Goal: Task Accomplishment & Management: Use online tool/utility

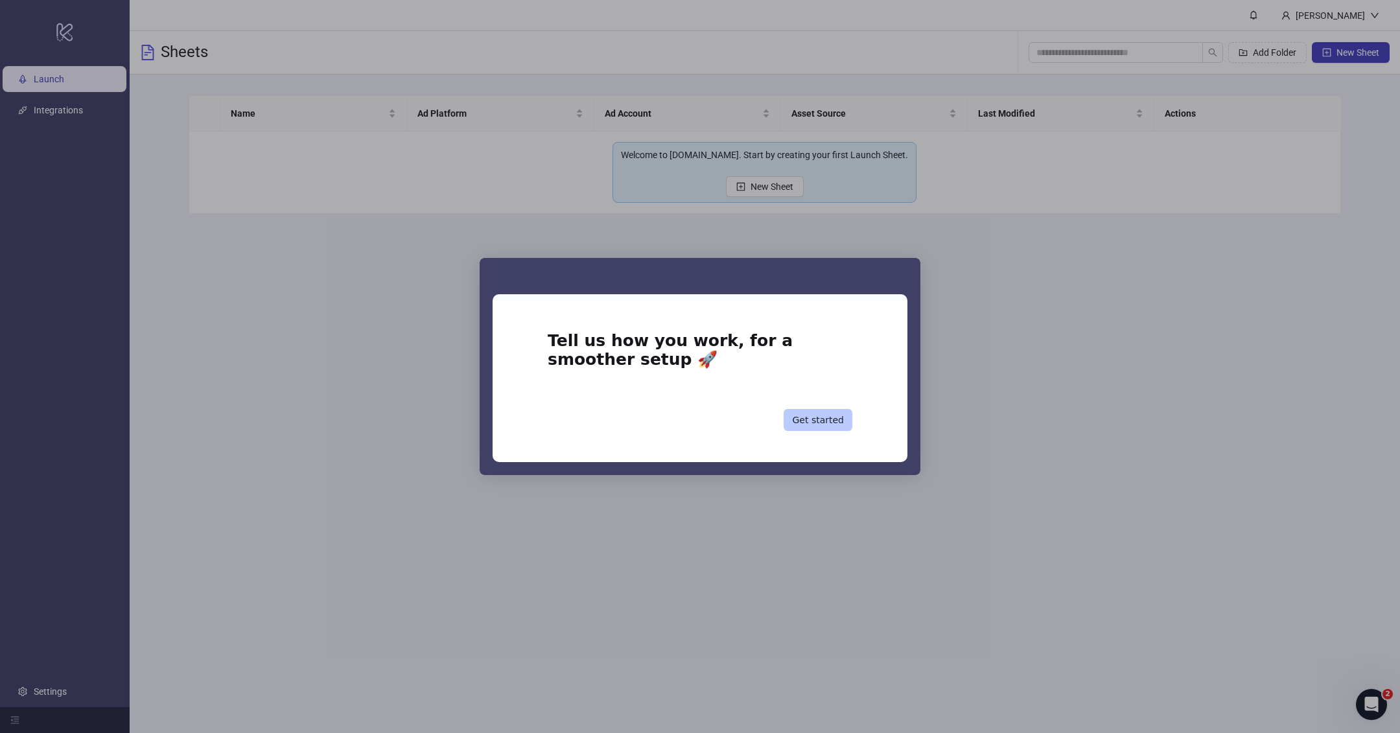
click at [807, 415] on button "Get started" at bounding box center [817, 420] width 69 height 22
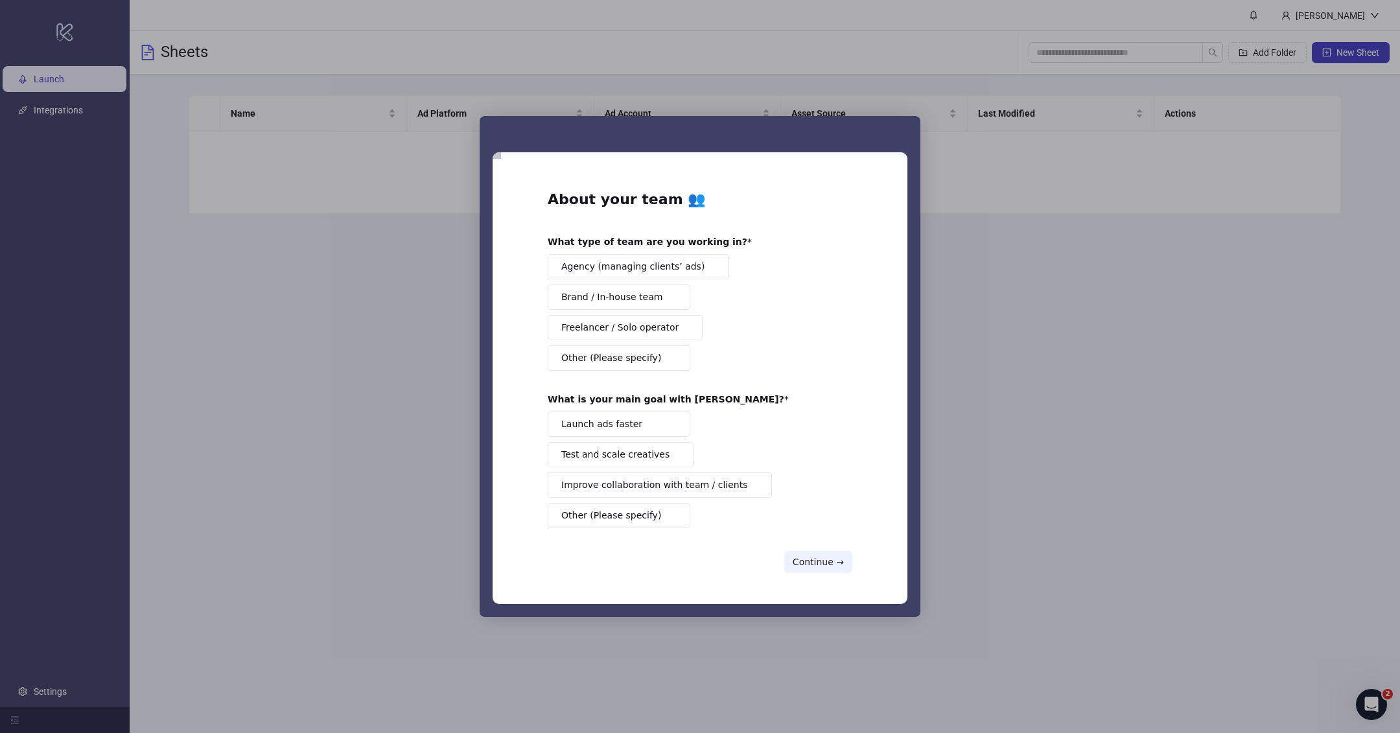
click at [618, 361] on span "Other (Please specify)" at bounding box center [611, 358] width 100 height 14
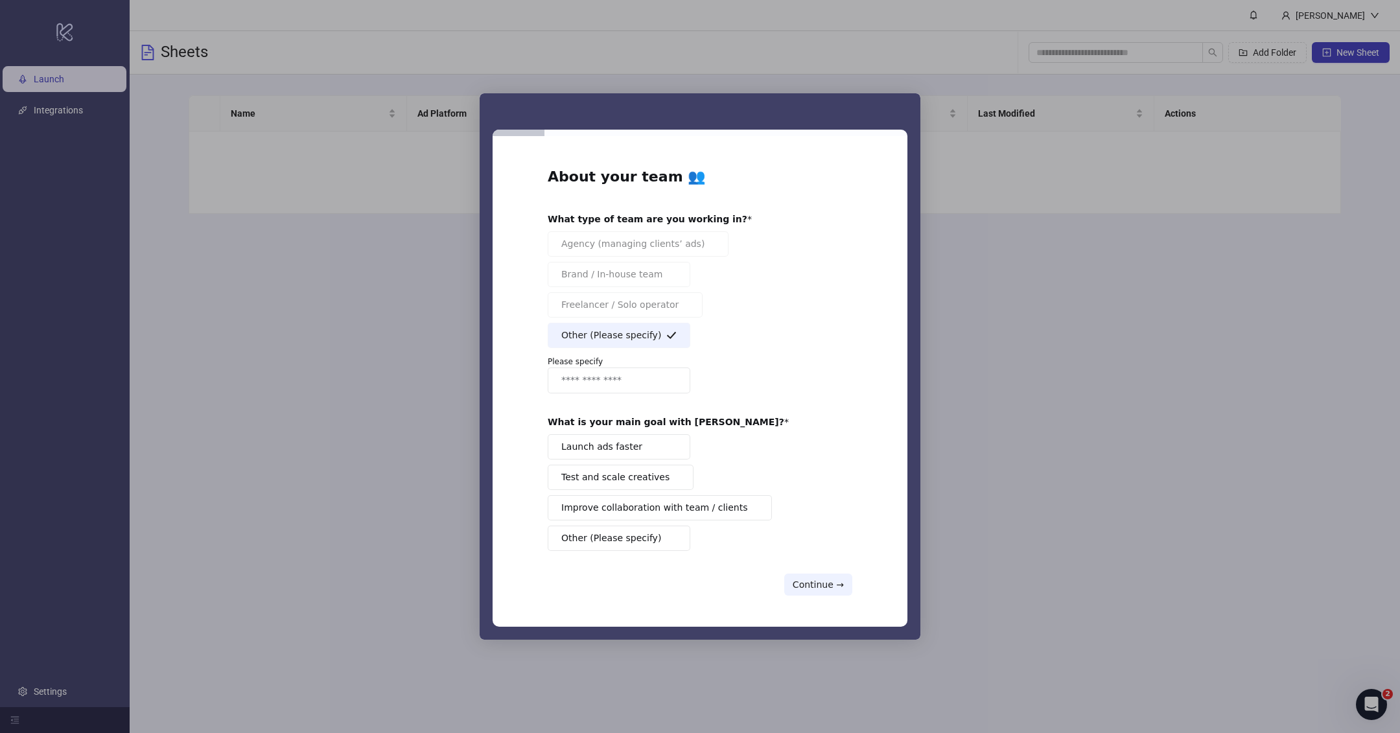
click at [602, 373] on input "Enter response" at bounding box center [618, 380] width 143 height 26
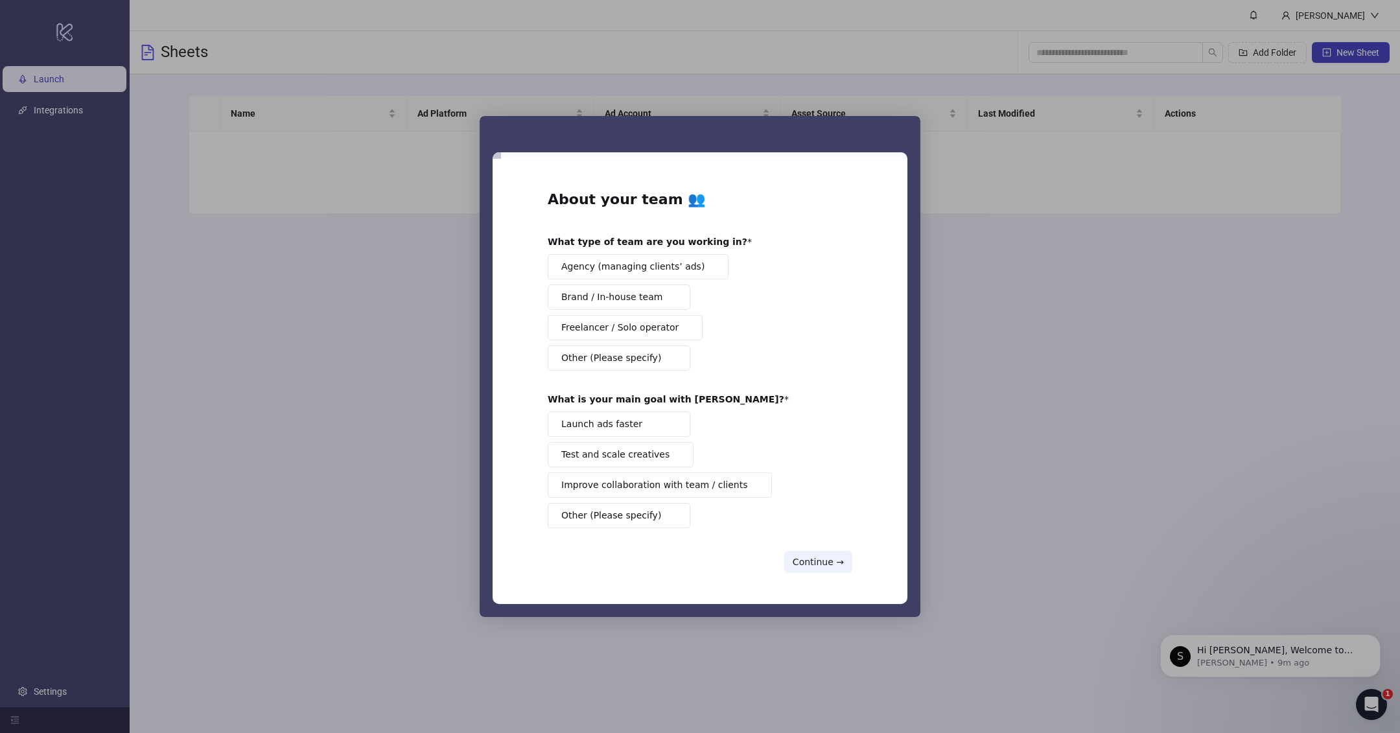
click at [655, 270] on span "Agency (managing clients’ ads)" at bounding box center [632, 267] width 143 height 14
click at [657, 428] on button "Launch ads faster" at bounding box center [618, 423] width 143 height 25
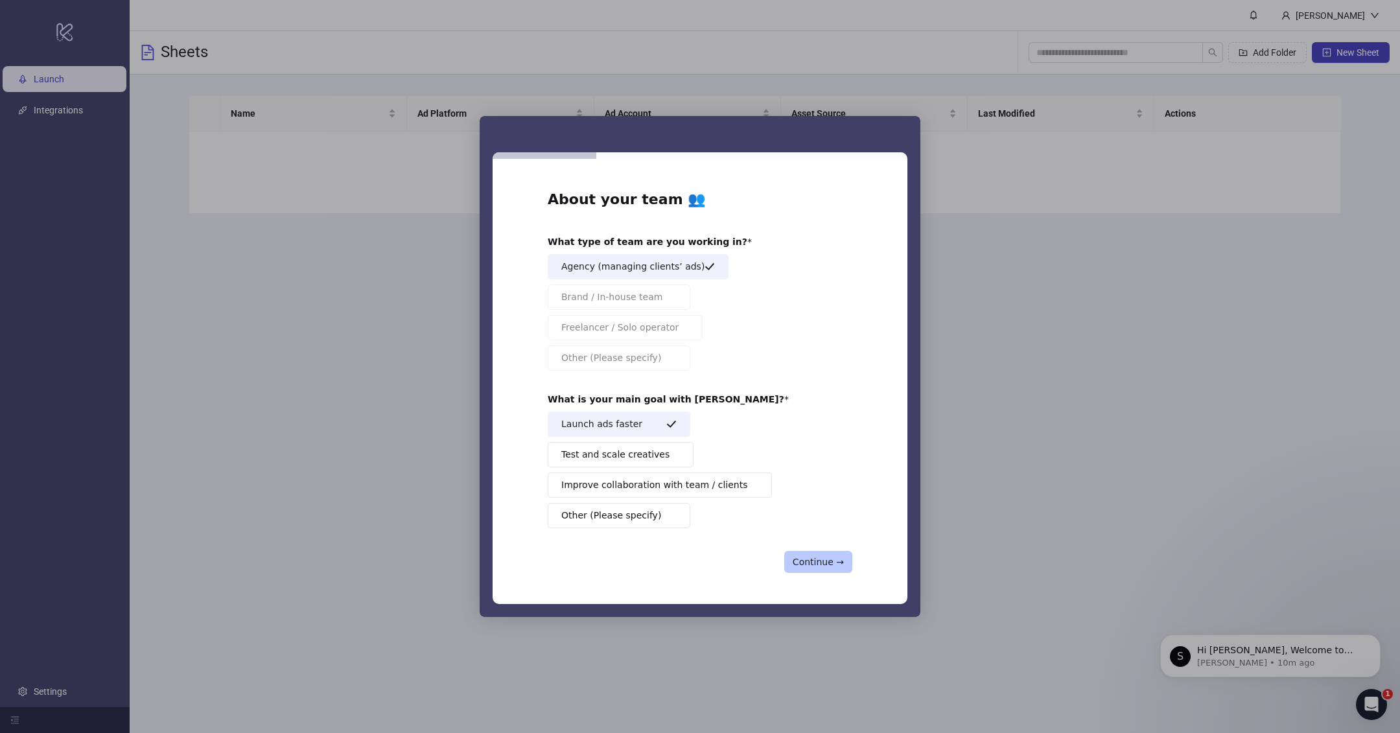
click at [807, 559] on button "Continue →" at bounding box center [818, 562] width 68 height 22
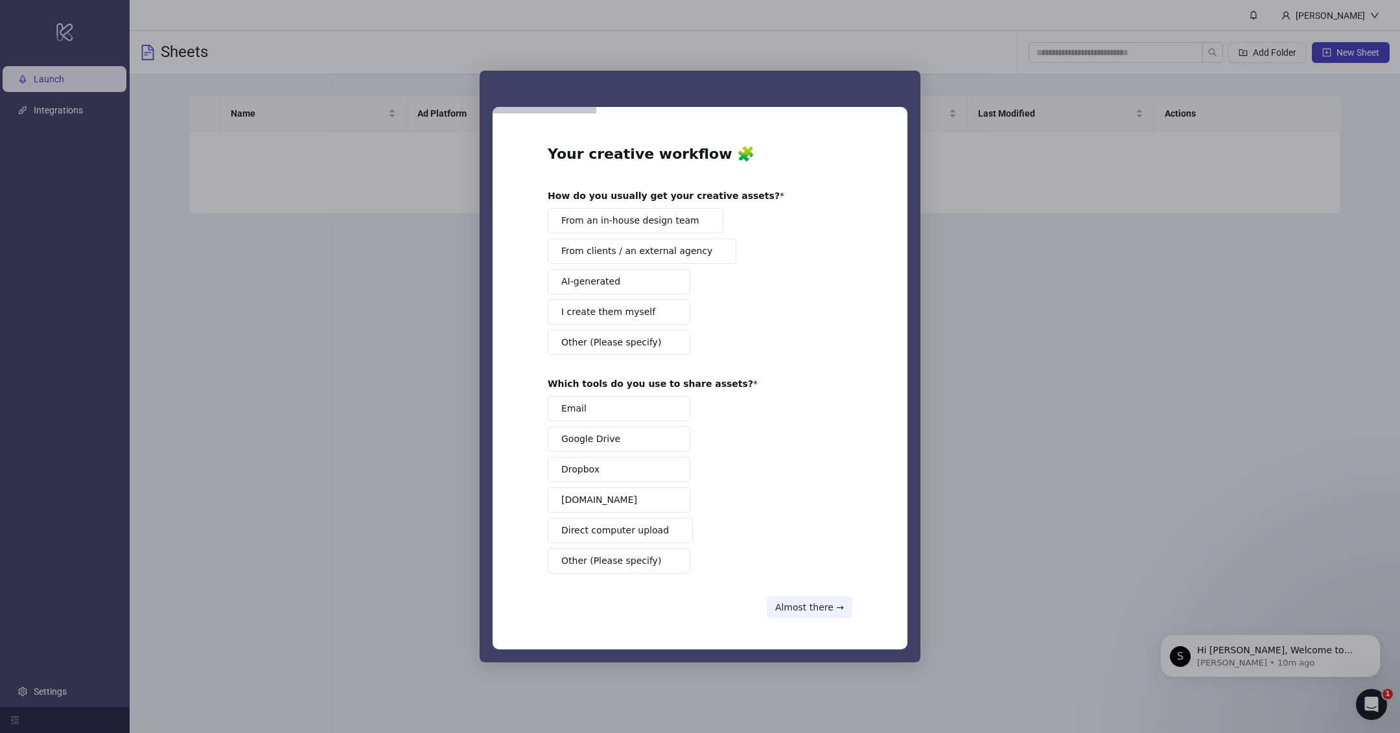
click at [674, 258] on span "From clients / an external agency" at bounding box center [636, 251] width 151 height 14
click at [654, 439] on button "Google Drive" at bounding box center [618, 438] width 143 height 25
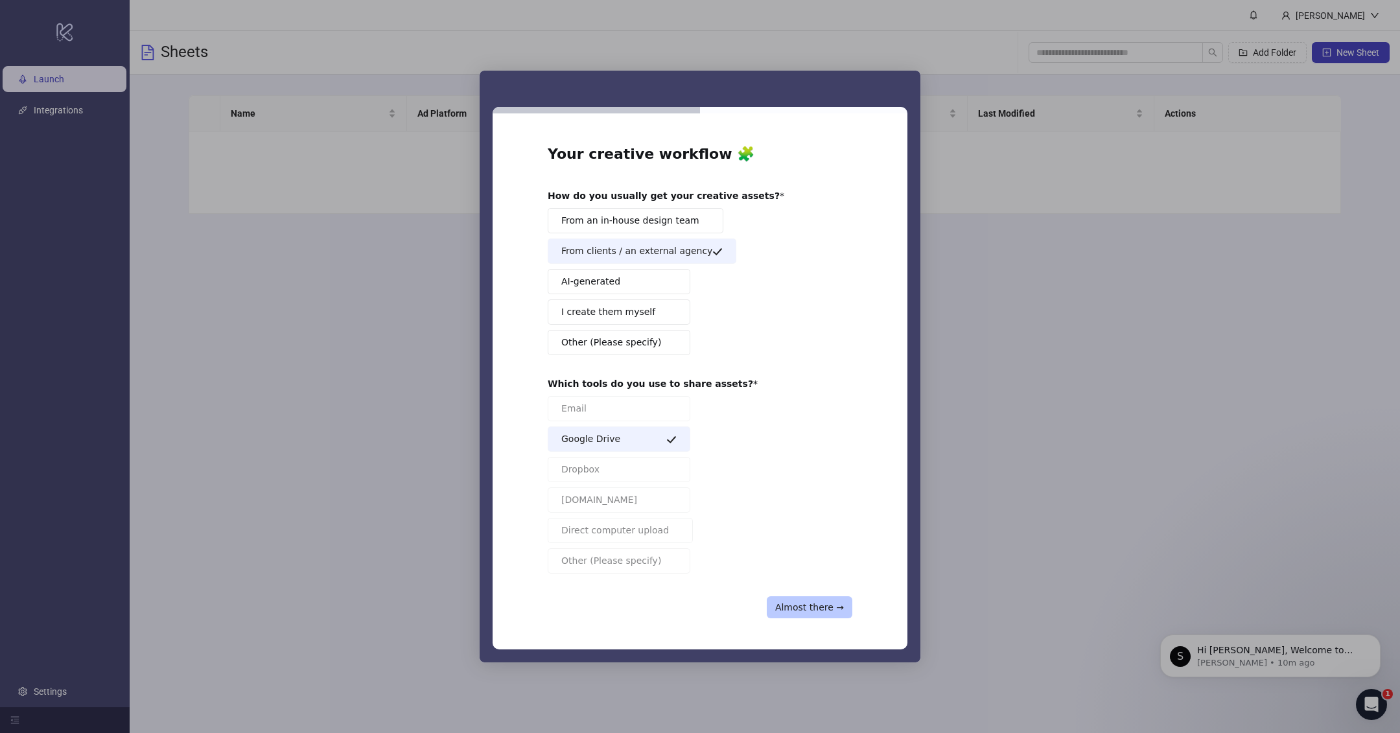
click at [831, 611] on button "Almost there →" at bounding box center [809, 607] width 86 height 22
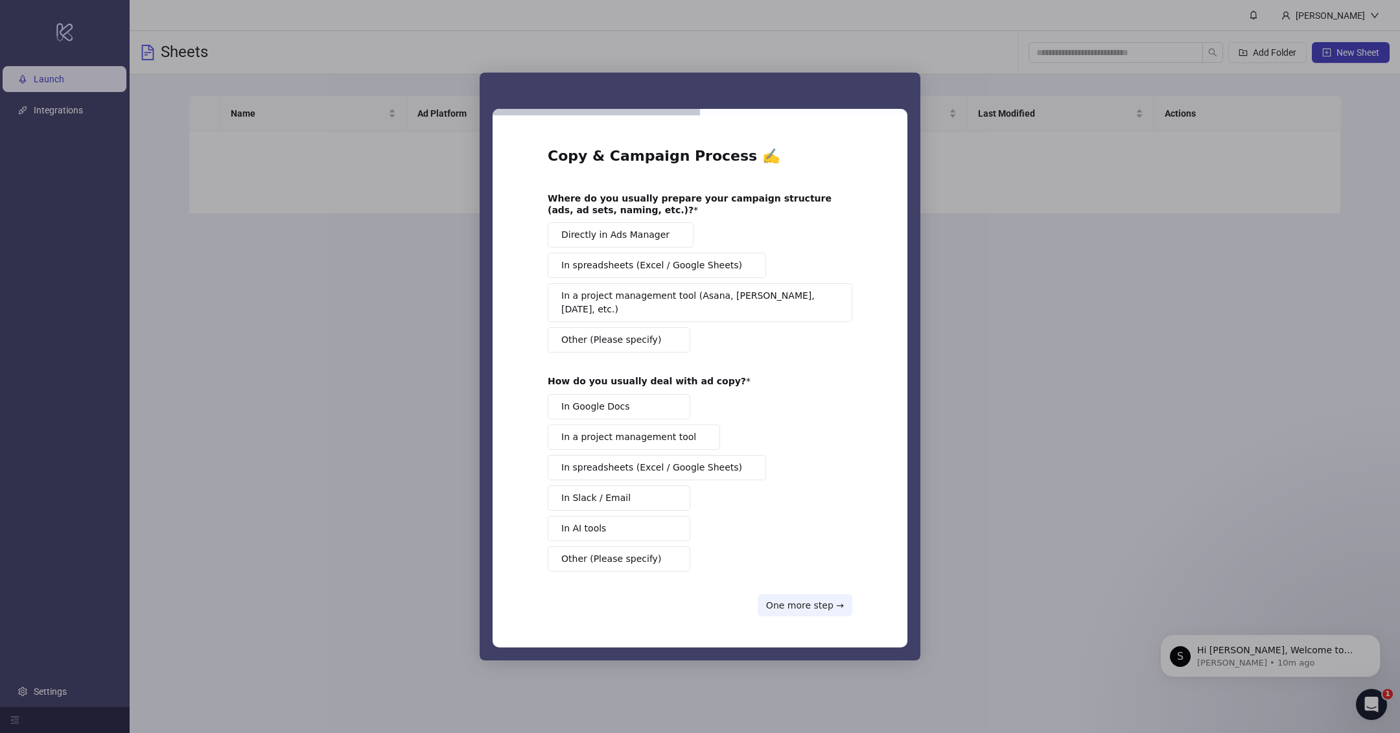
click at [643, 242] on span "Directly in Ads Manager" at bounding box center [615, 235] width 108 height 14
drag, startPoint x: 636, startPoint y: 430, endPoint x: 666, endPoint y: 454, distance: 39.2
click at [636, 430] on span "In a project management tool" at bounding box center [628, 437] width 135 height 14
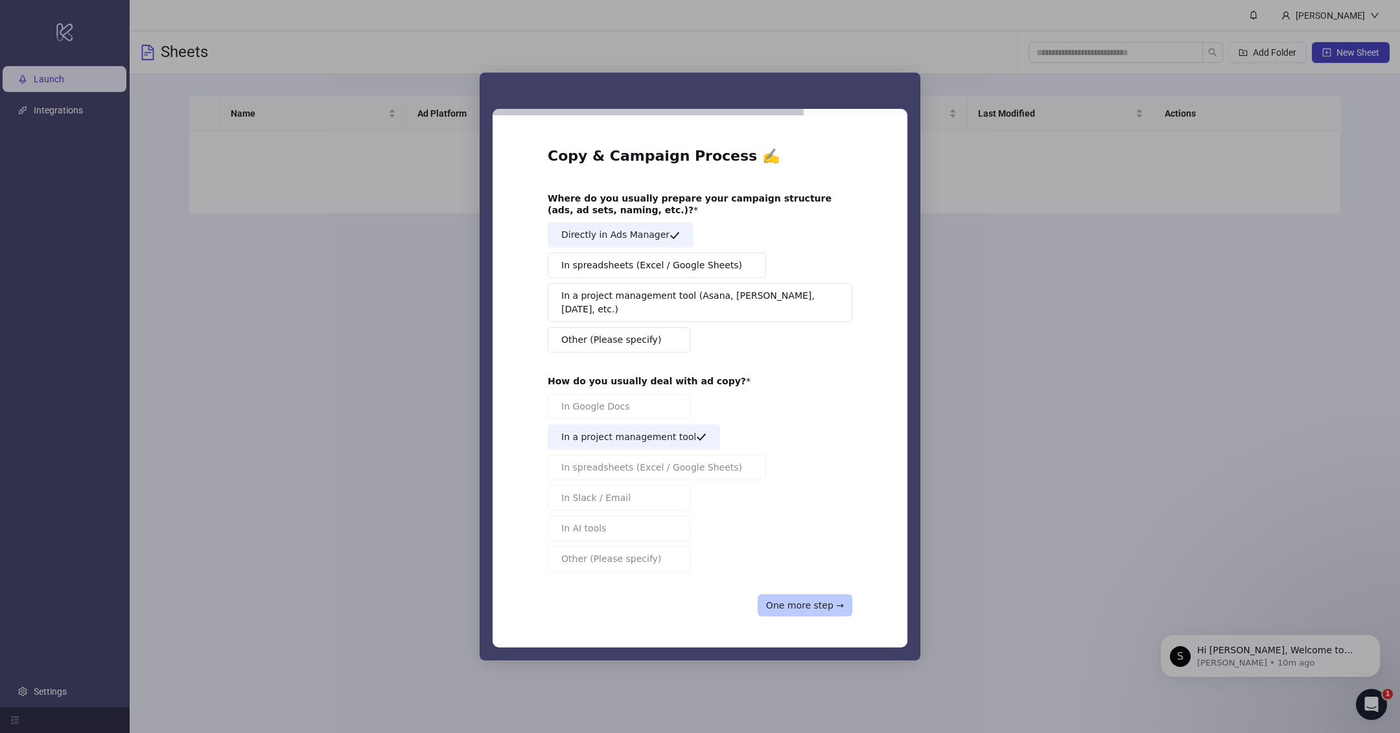
click at [823, 601] on button "One more step →" at bounding box center [804, 605] width 95 height 22
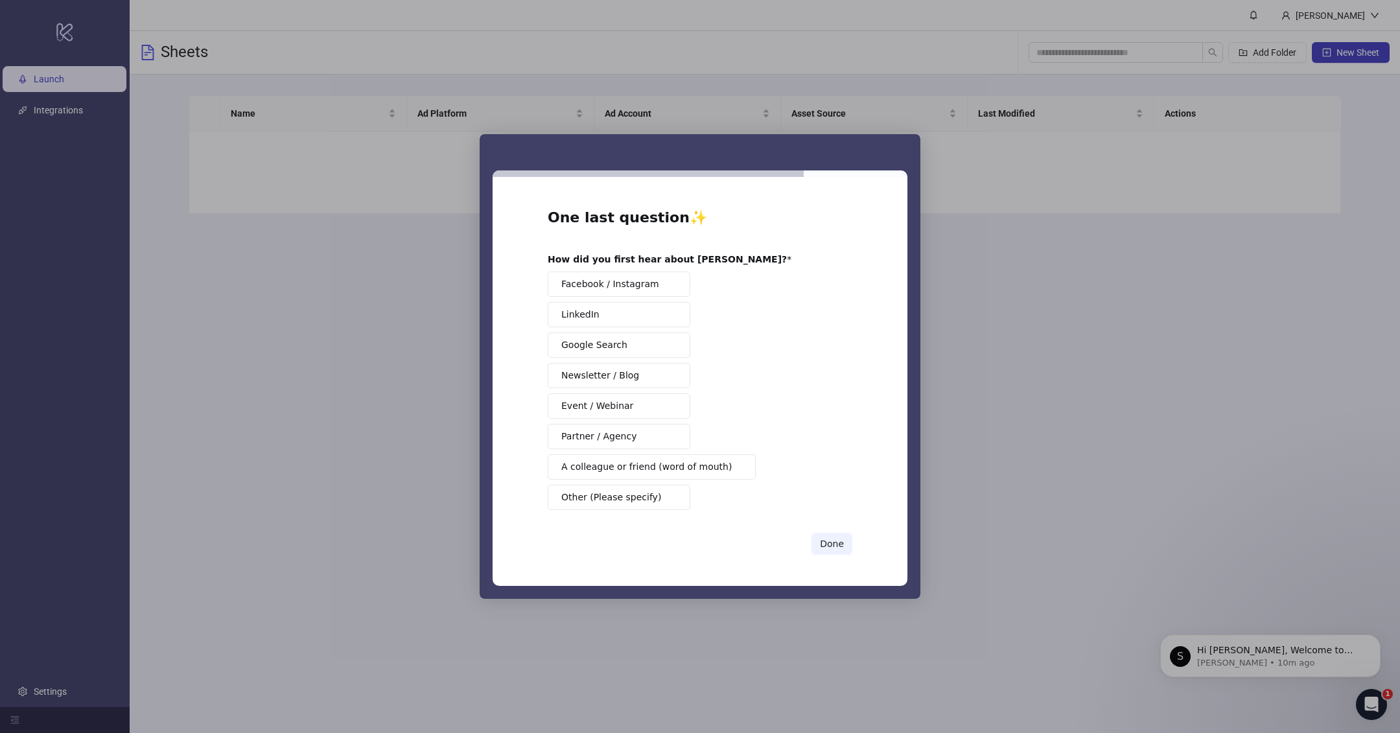
click at [629, 430] on span "Partner / Agency" at bounding box center [598, 437] width 75 height 14
click at [838, 544] on button "Done" at bounding box center [831, 544] width 41 height 22
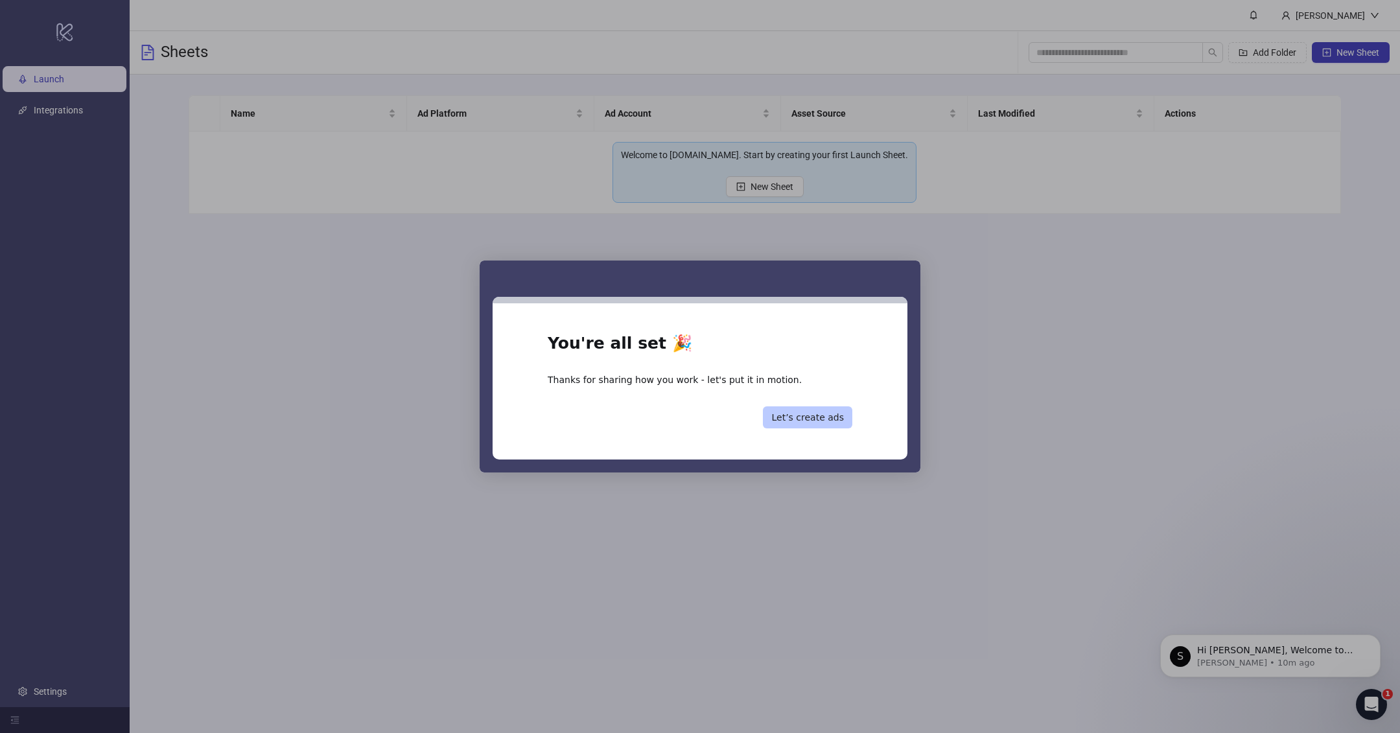
click at [811, 423] on button "Let’s create ads" at bounding box center [807, 417] width 89 height 22
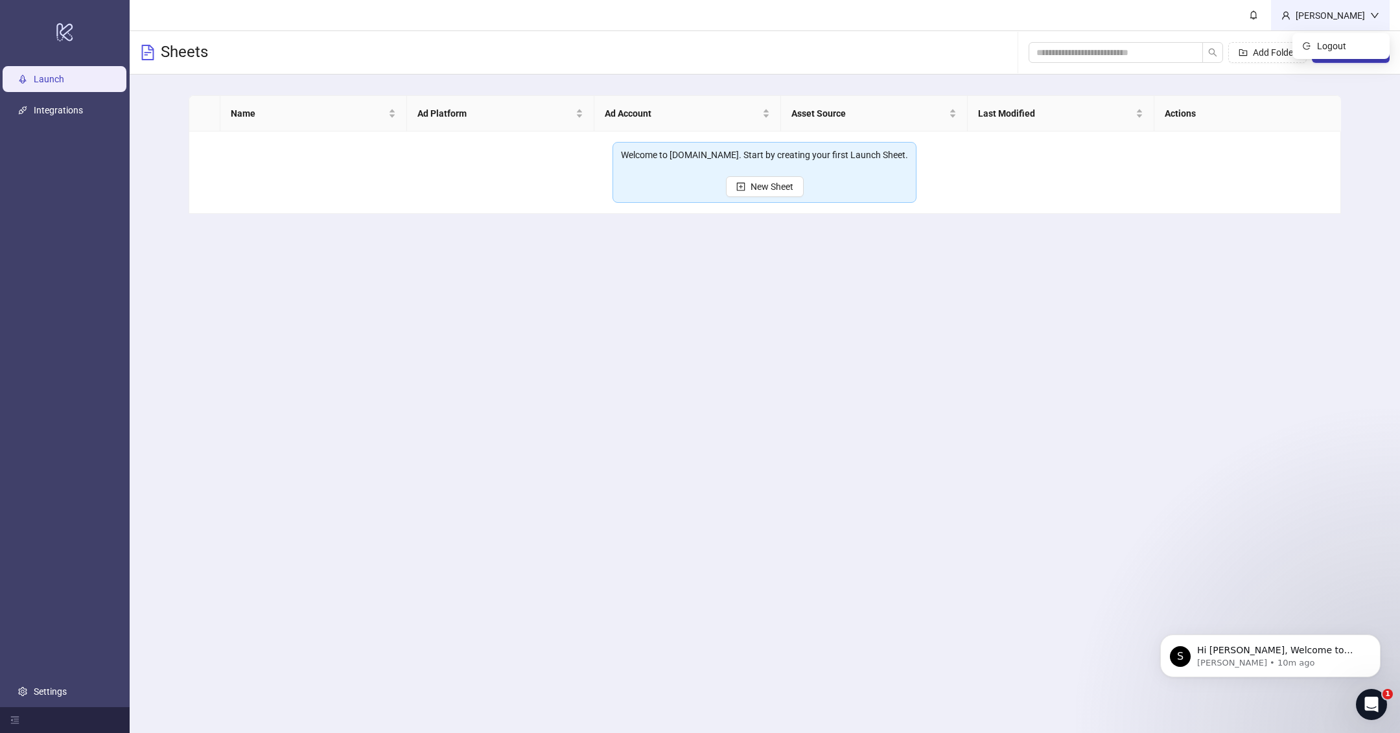
click at [1360, 12] on div "[PERSON_NAME]" at bounding box center [1330, 15] width 80 height 14
click at [1339, 203] on td "Welcome to Kitchn.io. Start by creating your first Launch Sheet. New Sheet" at bounding box center [764, 173] width 1151 height 82
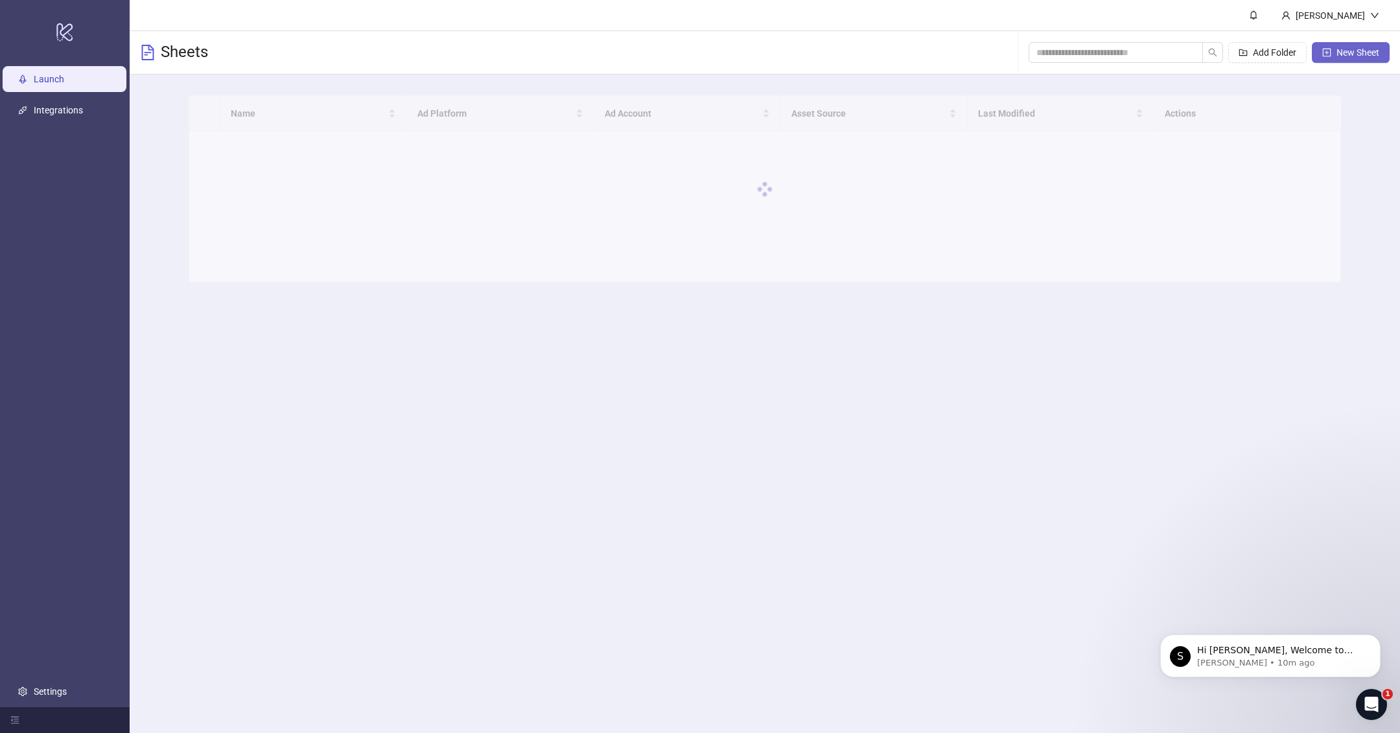
click at [1363, 56] on span "New Sheet" at bounding box center [1357, 52] width 43 height 10
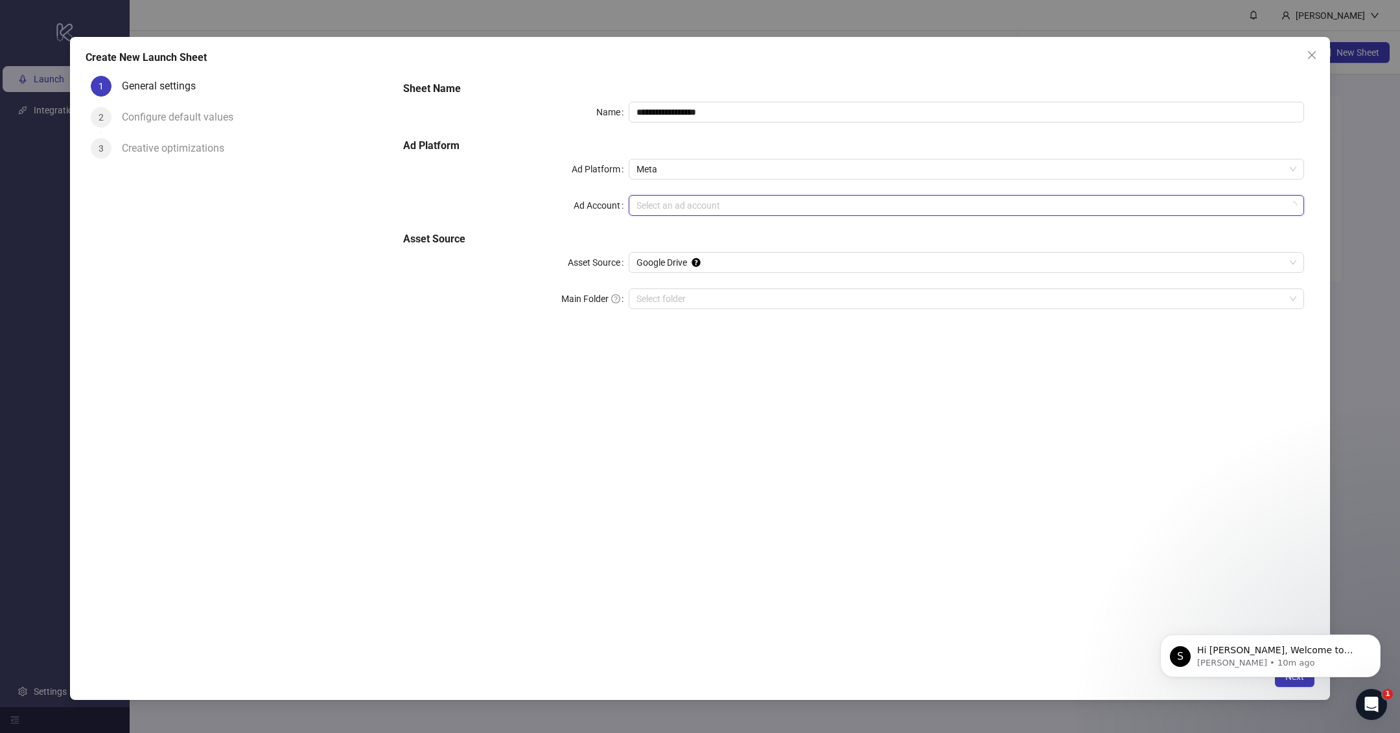
click at [662, 213] on input "Ad Account" at bounding box center [960, 205] width 649 height 19
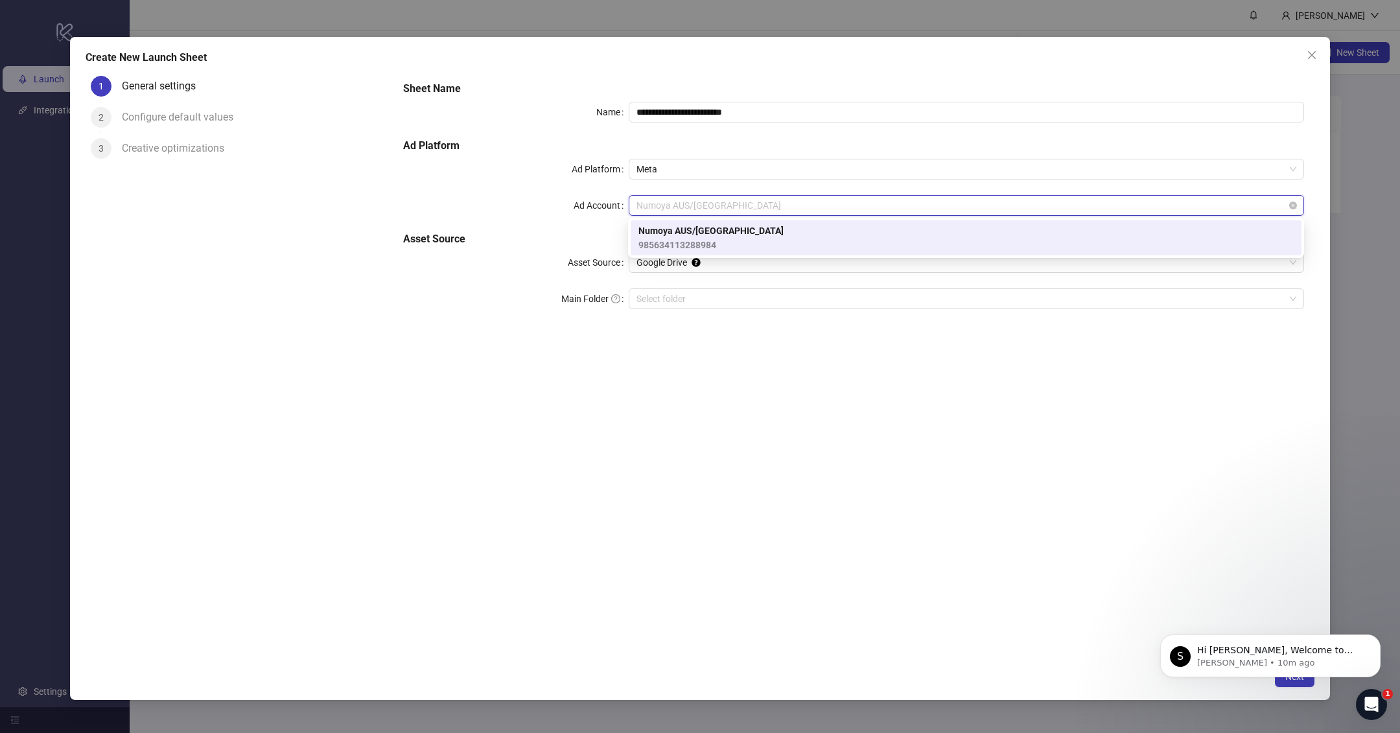
type input "**********"
click at [721, 235] on div "Numoya AUS/NZ 985634113288984" at bounding box center [965, 238] width 655 height 29
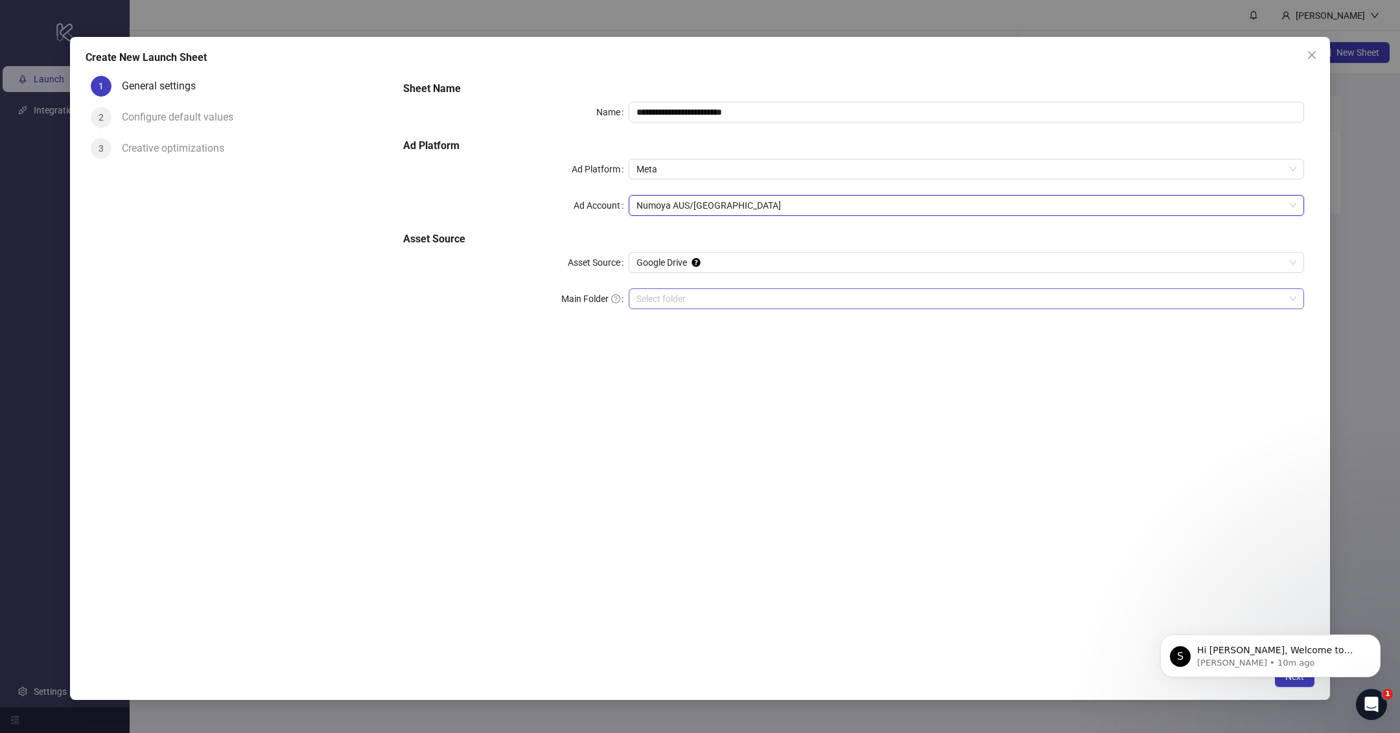
click at [720, 292] on input "Main Folder" at bounding box center [960, 298] width 649 height 19
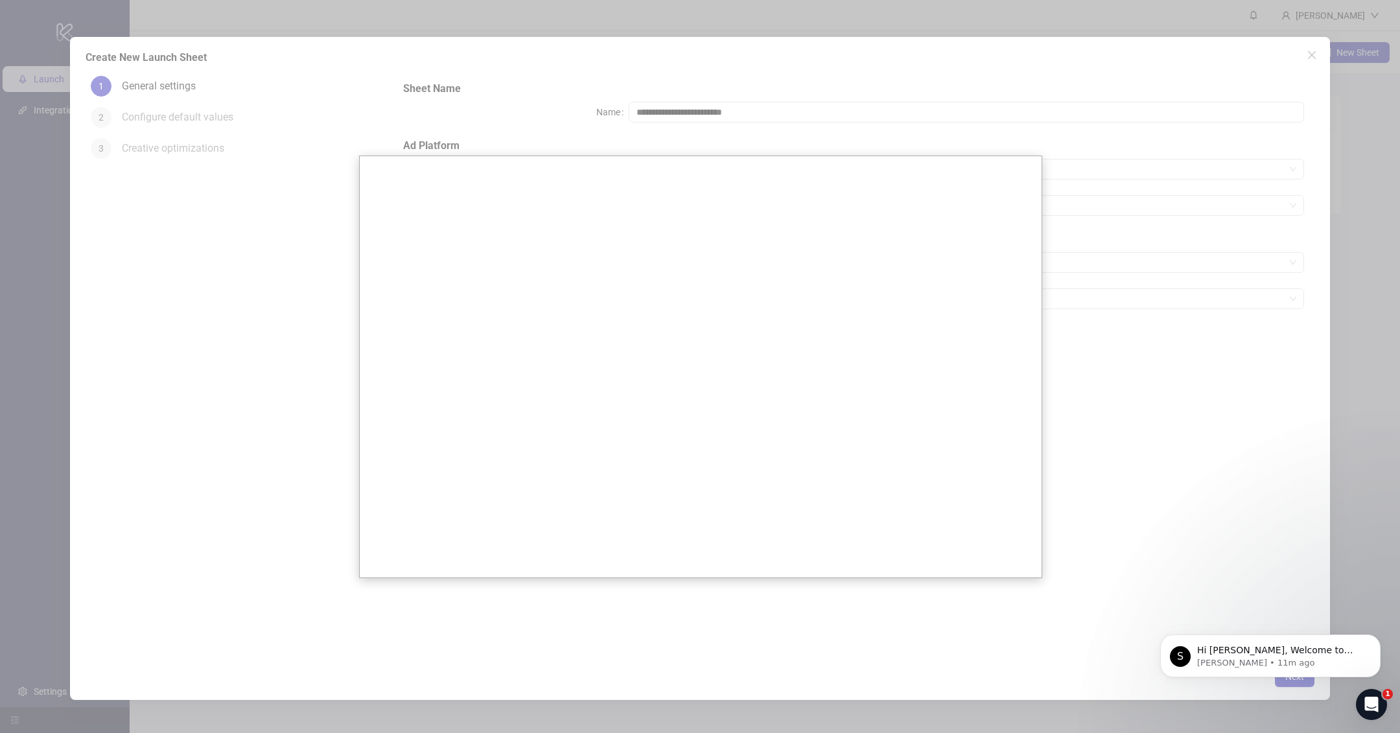
click at [1165, 354] on div at bounding box center [700, 366] width 1400 height 733
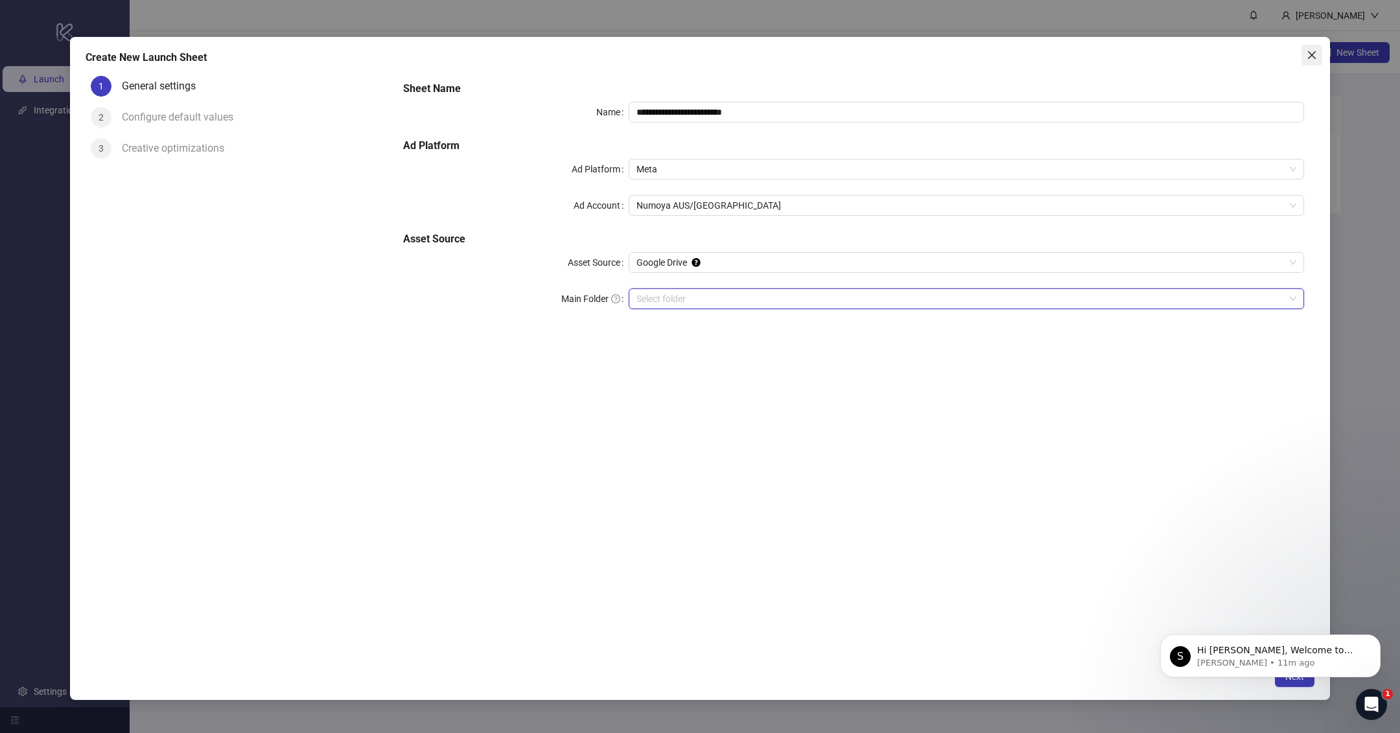
click at [1316, 53] on icon "close" at bounding box center [1311, 55] width 10 height 10
